Goal: Task Accomplishment & Management: Manage account settings

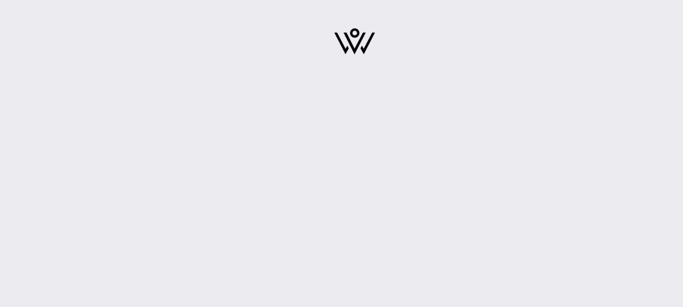
drag, startPoint x: 352, startPoint y: 55, endPoint x: 376, endPoint y: 68, distance: 27.0
click at [353, 55] on div at bounding box center [355, 45] width 190 height 76
click at [348, 40] on img at bounding box center [354, 41] width 41 height 26
click at [366, 122] on div at bounding box center [354, 153] width 657 height 307
click at [358, 43] on img at bounding box center [354, 41] width 41 height 26
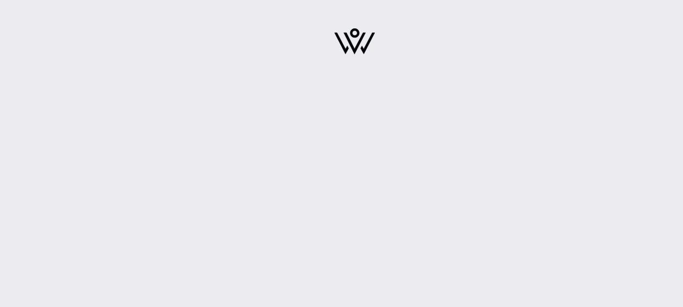
click at [358, 47] on img at bounding box center [354, 41] width 41 height 26
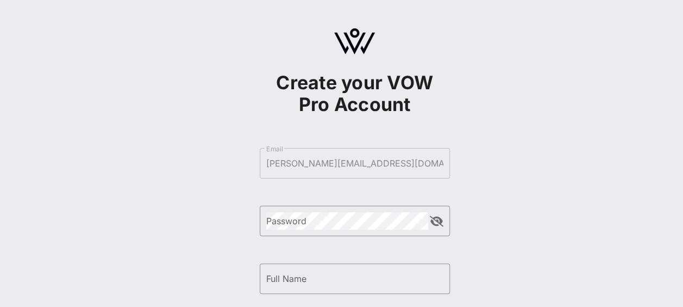
click at [325, 38] on div "Create your VOW Pro Account ​ Email [EMAIL_ADDRESS][PERSON_NAME][DOMAIN_NAME] ​…" at bounding box center [355, 45] width 190 height 76
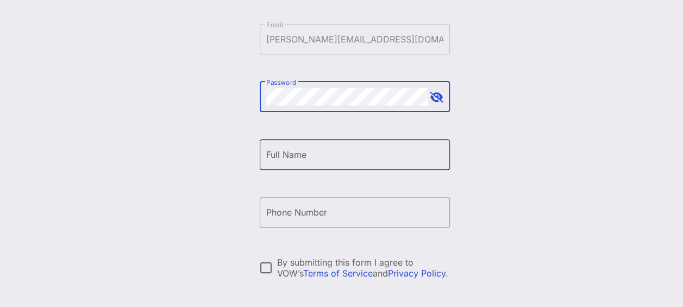
scroll to position [109, 0]
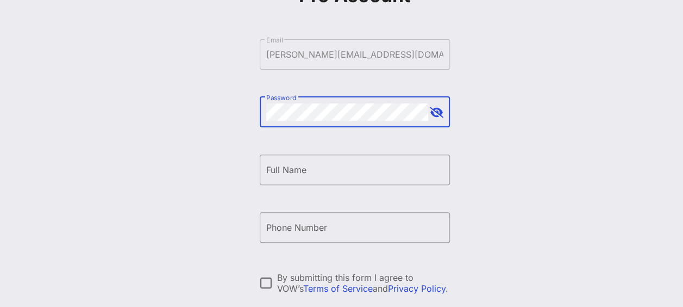
click at [428, 108] on div at bounding box center [435, 112] width 15 height 13
click at [434, 111] on button "append icon" at bounding box center [437, 112] width 14 height 11
click at [434, 111] on button "append icon" at bounding box center [437, 112] width 13 height 11
click at [334, 160] on div "Full Name" at bounding box center [354, 169] width 177 height 30
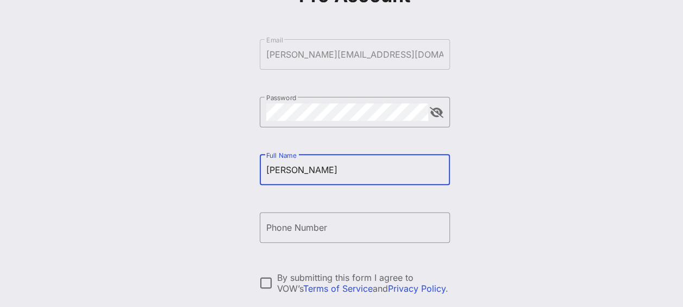
type input "[PERSON_NAME]"
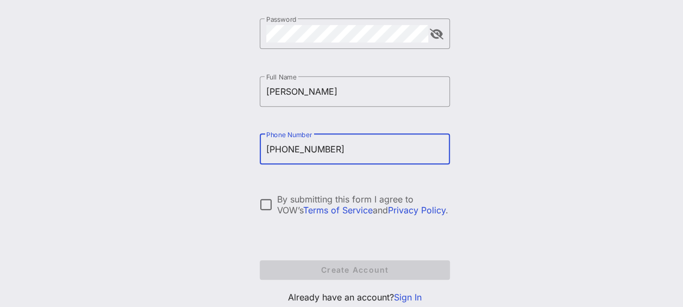
scroll to position [217, 0]
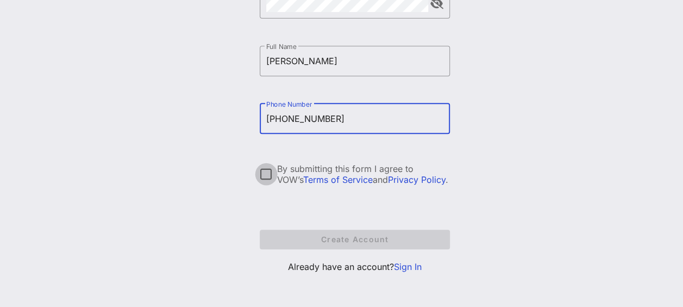
type input "[PHONE_NUMBER]"
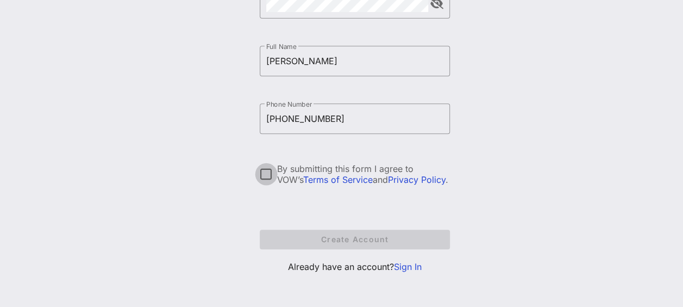
click at [260, 173] on div at bounding box center [266, 174] width 18 height 18
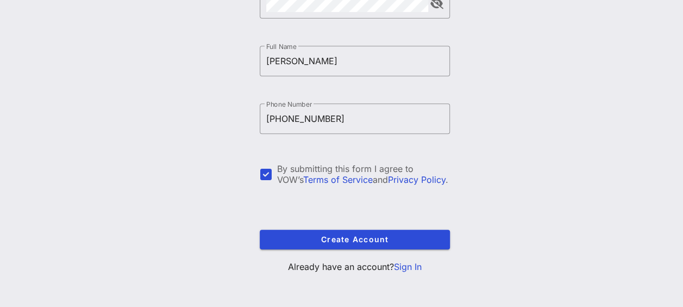
click at [325, 225] on form "​ Email [PERSON_NAME][EMAIL_ADDRESS][DOMAIN_NAME] ​ Password ​ Full Name [PERSO…" at bounding box center [355, 90] width 190 height 340
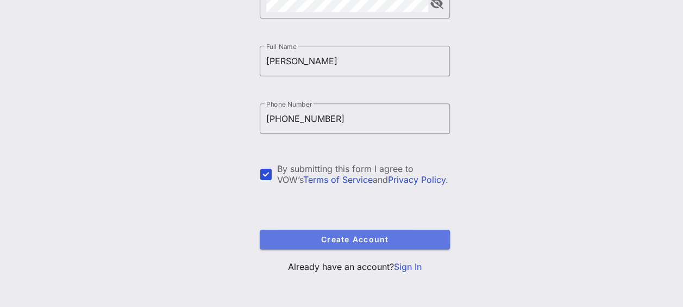
click at [332, 241] on span "Create Account" at bounding box center [355, 238] width 173 height 9
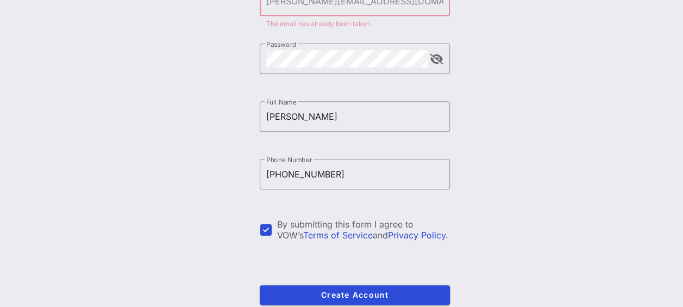
scroll to position [221, 0]
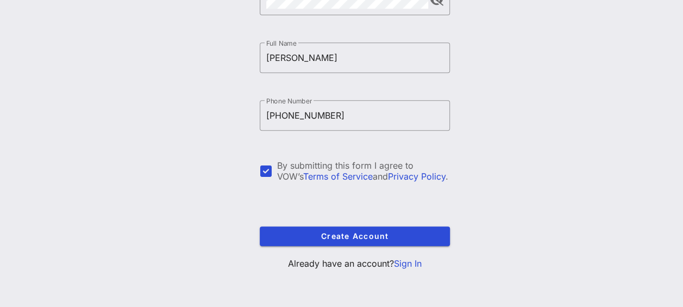
click at [412, 266] on link "Sign In" at bounding box center [408, 263] width 28 height 11
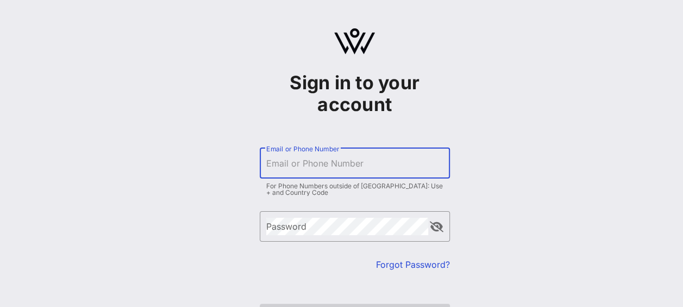
click at [340, 166] on input "Email or Phone Number" at bounding box center [354, 162] width 177 height 17
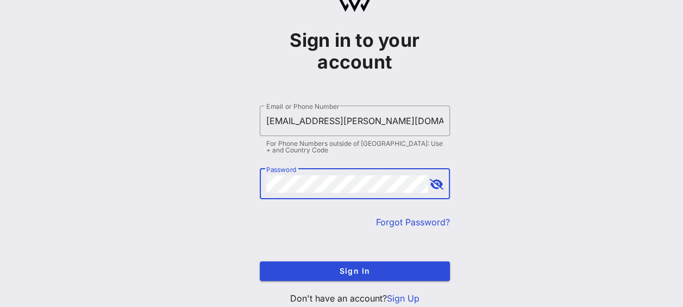
scroll to position [77, 0]
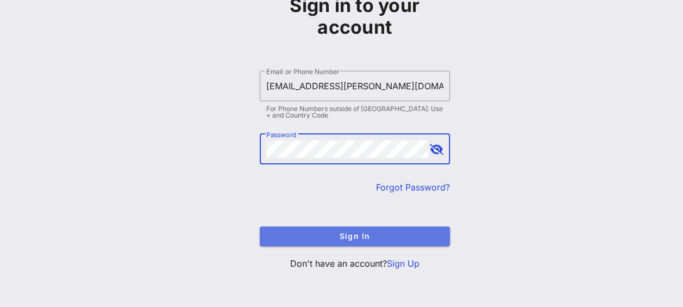
click at [378, 228] on button "Sign In" at bounding box center [355, 236] width 190 height 20
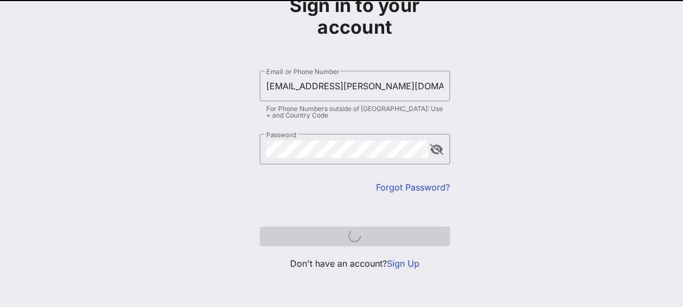
scroll to position [72, 0]
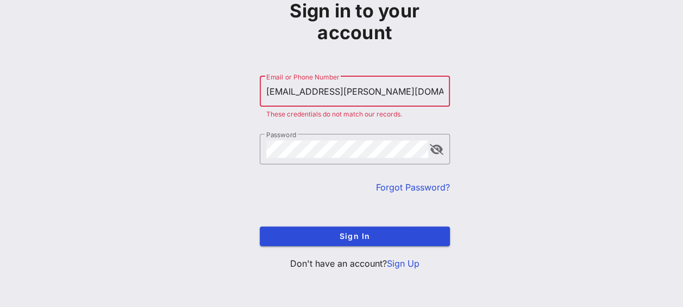
click at [352, 88] on input "[EMAIL_ADDRESS][PERSON_NAME][DOMAIN_NAME]" at bounding box center [354, 91] width 177 height 17
type input "[PERSON_NAME][EMAIL_ADDRESS][DOMAIN_NAME]"
click at [449, 142] on div "​ Password" at bounding box center [355, 149] width 190 height 30
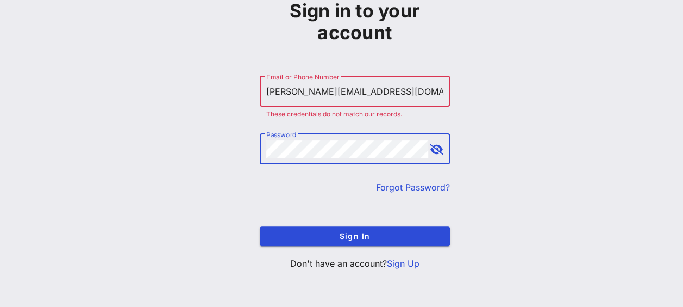
click at [444, 144] on div "​ Password" at bounding box center [355, 149] width 190 height 30
click at [439, 147] on button "append icon" at bounding box center [437, 149] width 14 height 11
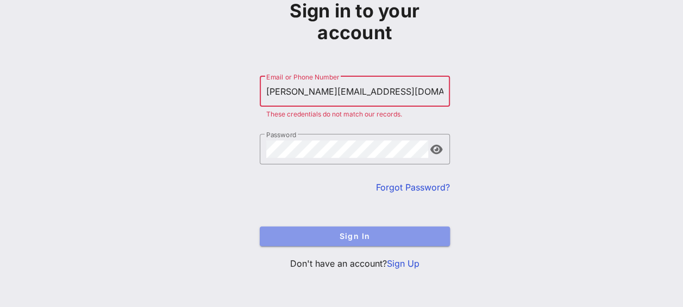
click at [382, 233] on span "Sign In" at bounding box center [355, 235] width 173 height 9
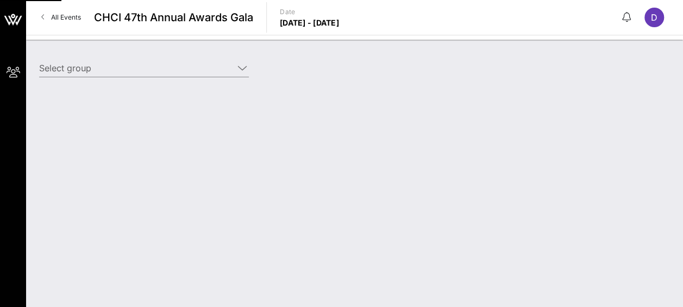
type input "[PERSON_NAME] [PERSON_NAME] International ([PERSON_NAME] [PERSON_NAME] Internat…"
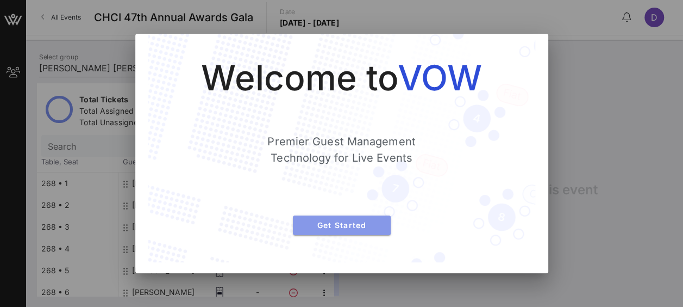
click at [362, 218] on button "Get Started" at bounding box center [342, 225] width 98 height 20
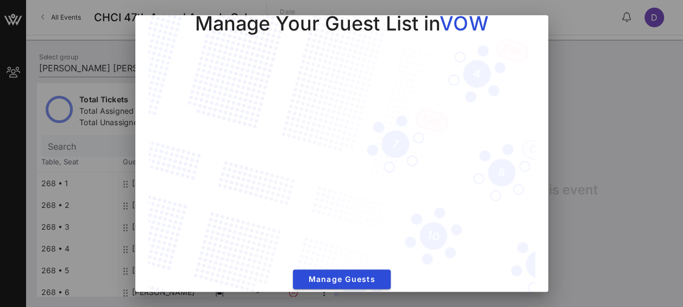
scroll to position [39, 0]
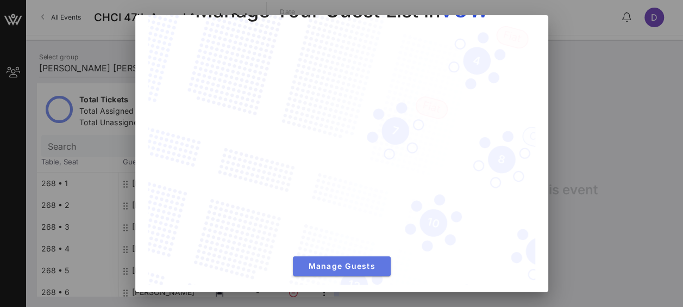
click at [359, 261] on span "Manage Guests" at bounding box center [342, 265] width 80 height 9
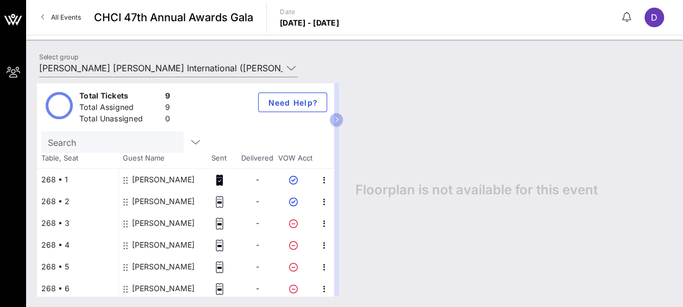
scroll to position [0, 0]
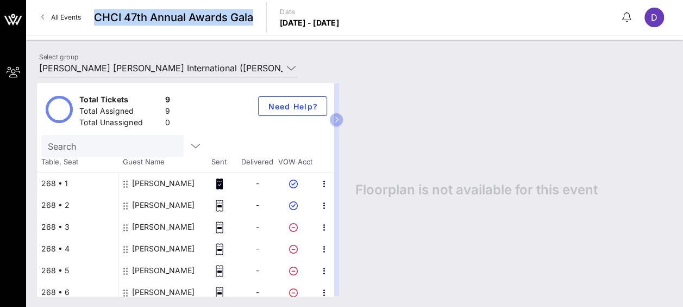
drag, startPoint x: 92, startPoint y: 13, endPoint x: 114, endPoint y: 29, distance: 26.7
click at [114, 29] on div "All Events CHCI 47th Annual Awards Gala Date [DATE] - [DATE] D" at bounding box center [354, 17] width 657 height 35
drag, startPoint x: 114, startPoint y: 29, endPoint x: 55, endPoint y: 17, distance: 60.0
click at [55, 17] on span "All Events" at bounding box center [66, 17] width 30 height 8
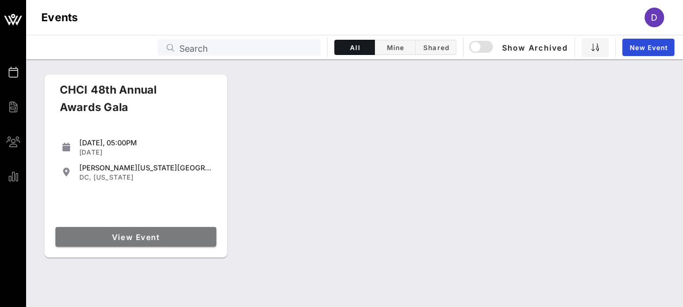
click at [96, 234] on span "View Event" at bounding box center [136, 236] width 152 height 9
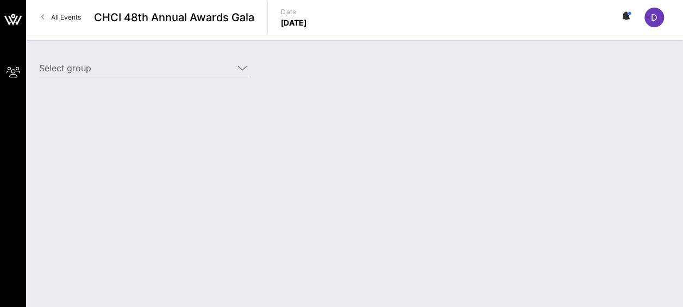
type input "[PERSON_NAME] [PERSON_NAME] International ([PERSON_NAME] [PERSON_NAME] Internat…"
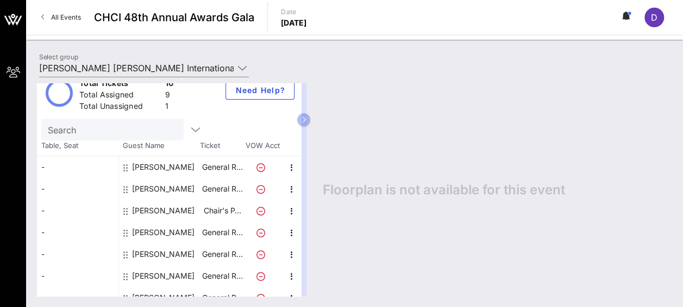
scroll to position [94, 0]
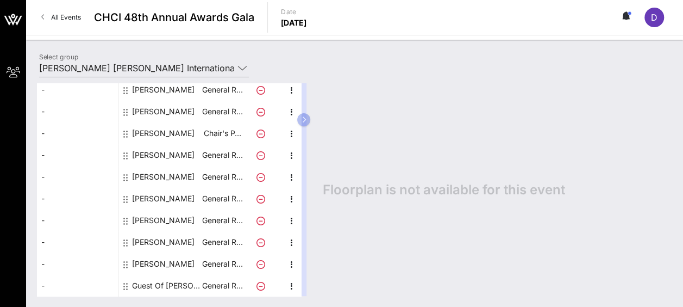
click at [258, 285] on icon at bounding box center [261, 286] width 9 height 9
click at [290, 285] on icon "button" at bounding box center [291, 285] width 13 height 13
click at [316, 267] on div "Edit" at bounding box center [319, 267] width 22 height 9
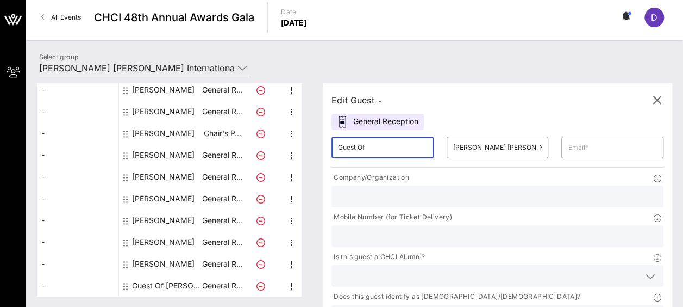
drag, startPoint x: 401, startPoint y: 146, endPoint x: 308, endPoint y: 146, distance: 93.0
click at [310, 145] on div "Total Tickets 10 Total Assigned 9 Total Unassigned 1 Need Help? Search Table, S…" at bounding box center [355, 189] width 636 height 213
type input "D"
type input "[PERSON_NAME]"
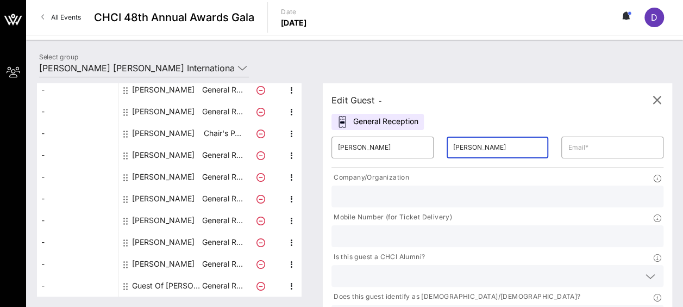
type input "[PERSON_NAME]"
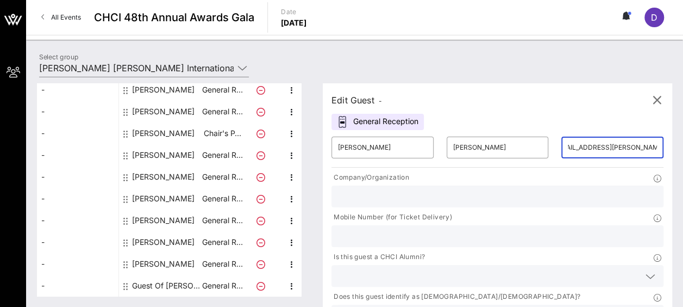
scroll to position [0, 20]
type input "[EMAIL_ADDRESS][PERSON_NAME][DOMAIN_NAME]"
click at [540, 109] on div "Edit Guest - General Reception ​ [PERSON_NAME] ​ [PERSON_NAME] ​ [EMAIL_ADDRESS…" at bounding box center [498, 225] width 350 height 284
click at [402, 202] on input "text" at bounding box center [497, 196] width 319 height 14
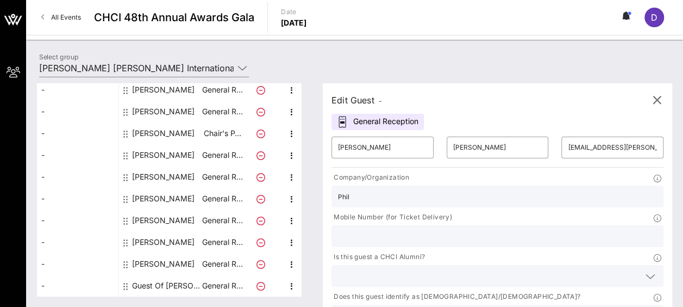
type input "[PERSON_NAME] [PERSON_NAME] International"
type input "012028132953"
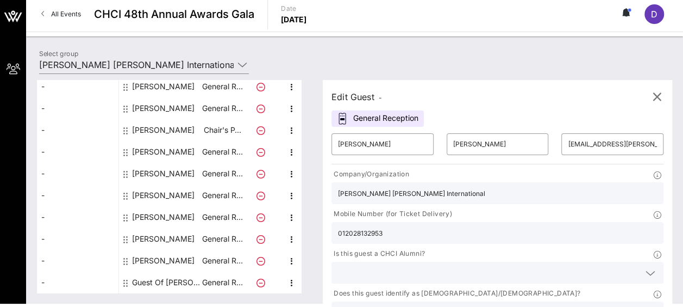
scroll to position [4, 0]
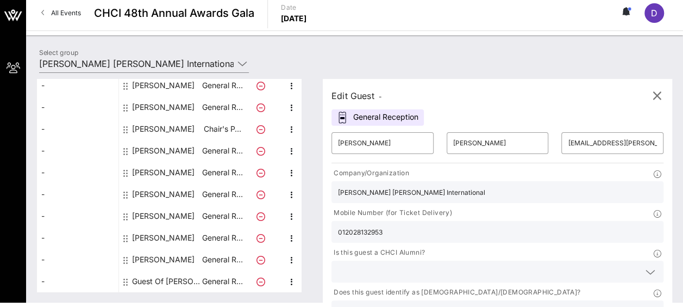
drag, startPoint x: 539, startPoint y: 196, endPoint x: 276, endPoint y: 193, distance: 263.7
click at [276, 193] on div "Total Tickets 10 Total Assigned 9 Total Unassigned 1 Need Help? Search Table, S…" at bounding box center [355, 185] width 636 height 213
type input "7034471050"
click at [642, 265] on div at bounding box center [649, 271] width 15 height 13
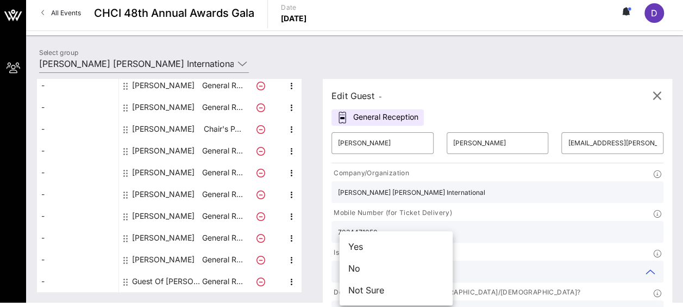
drag, startPoint x: 365, startPoint y: 286, endPoint x: 365, endPoint y: 279, distance: 7.1
click at [365, 283] on div "Not Sure" at bounding box center [396, 290] width 113 height 22
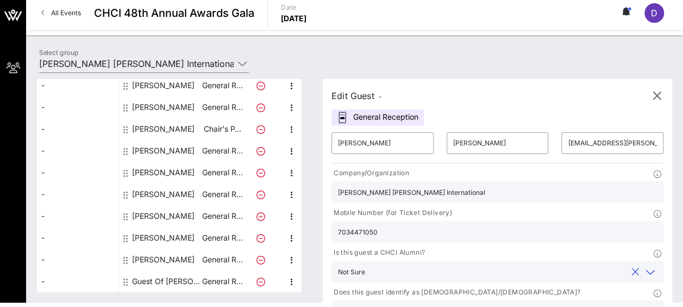
drag, startPoint x: 364, startPoint y: 278, endPoint x: 377, endPoint y: 256, distance: 26.3
click at [377, 256] on div "Company/Organization [PERSON_NAME] [PERSON_NAME] International Mobile Number (f…" at bounding box center [497, 246] width 345 height 163
click at [646, 265] on icon at bounding box center [651, 271] width 10 height 13
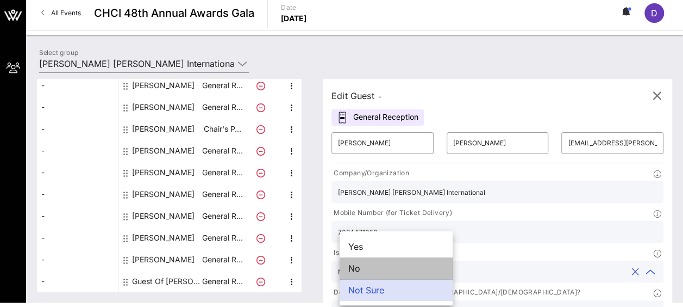
click at [371, 275] on div "No" at bounding box center [396, 268] width 113 height 22
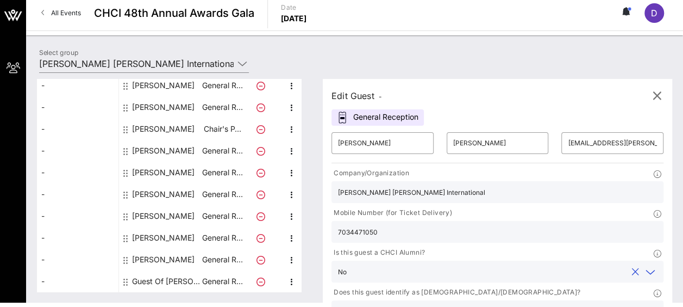
click at [646, 305] on icon at bounding box center [651, 311] width 10 height 13
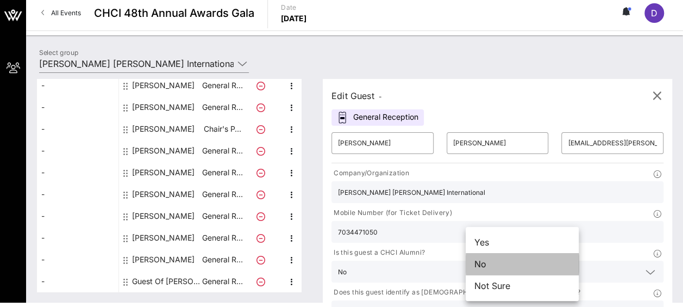
click at [519, 271] on div "No" at bounding box center [522, 264] width 113 height 22
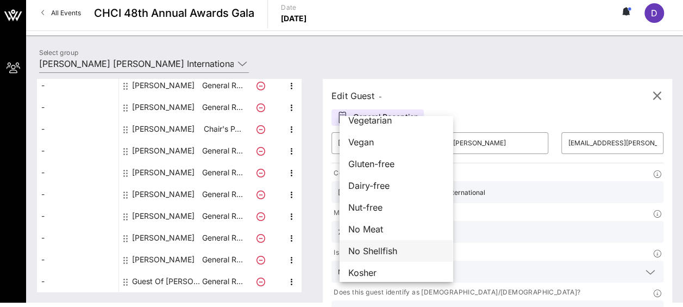
scroll to position [17, 0]
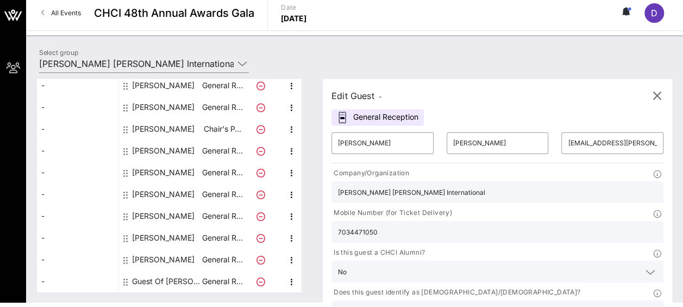
drag, startPoint x: 656, startPoint y: 226, endPoint x: 656, endPoint y: 233, distance: 6.5
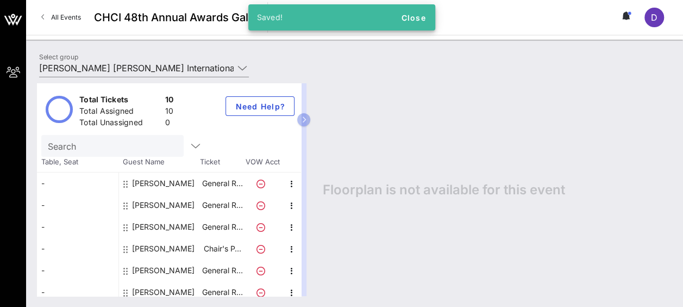
scroll to position [94, 0]
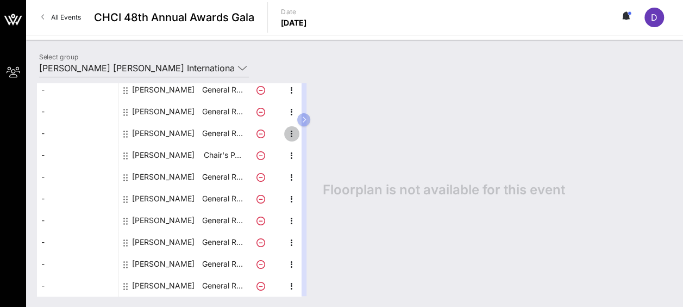
click at [289, 130] on icon "button" at bounding box center [291, 133] width 13 height 13
click at [324, 137] on div "Edit" at bounding box center [319, 136] width 22 height 9
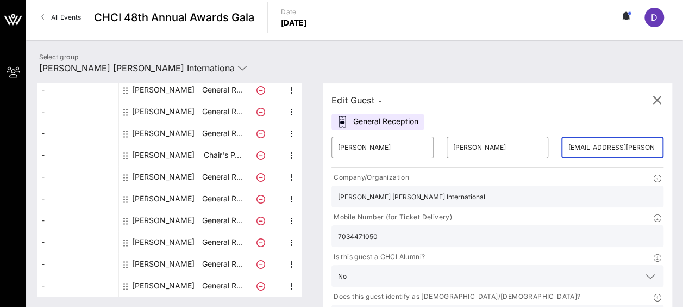
drag, startPoint x: 531, startPoint y: 151, endPoint x: 475, endPoint y: 135, distance: 58.2
click at [487, 138] on div "​ [PERSON_NAME] ​ [PERSON_NAME] ​ [EMAIL_ADDRESS][PERSON_NAME][DOMAIN_NAME]" at bounding box center [497, 147] width 345 height 35
type input "[PERSON_NAME][EMAIL_ADDRESS][PERSON_NAME][DOMAIN_NAME]"
